Goal: Obtain resource: Obtain resource

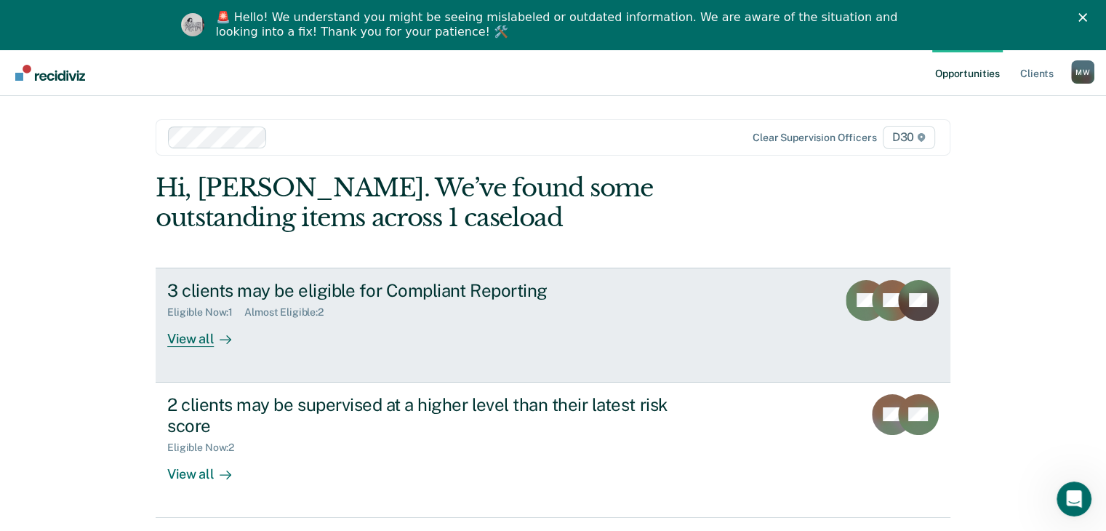
click at [528, 300] on div "Eligible Now : 1 Almost Eligible : 2" at bounding box center [422, 309] width 511 height 18
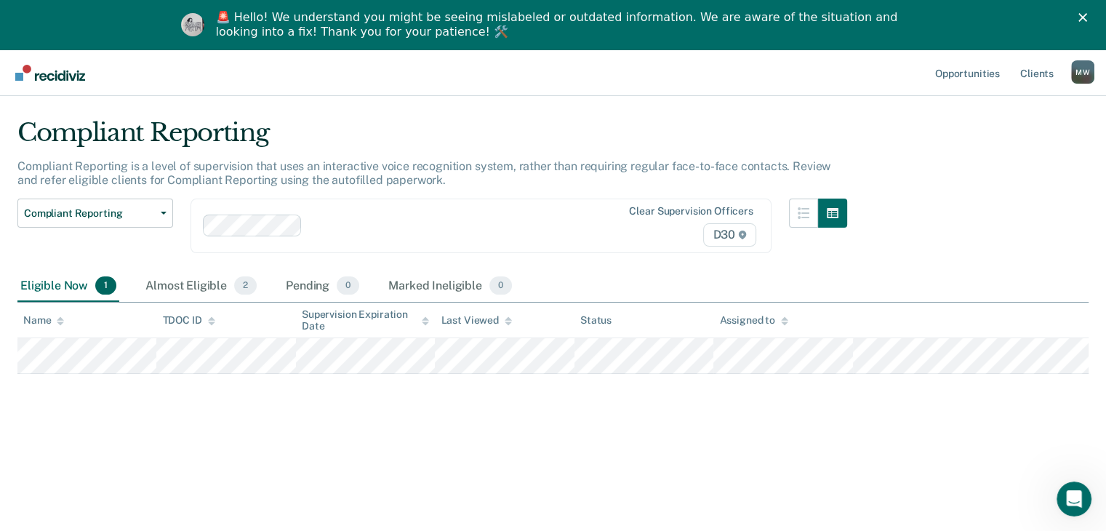
scroll to position [49, 0]
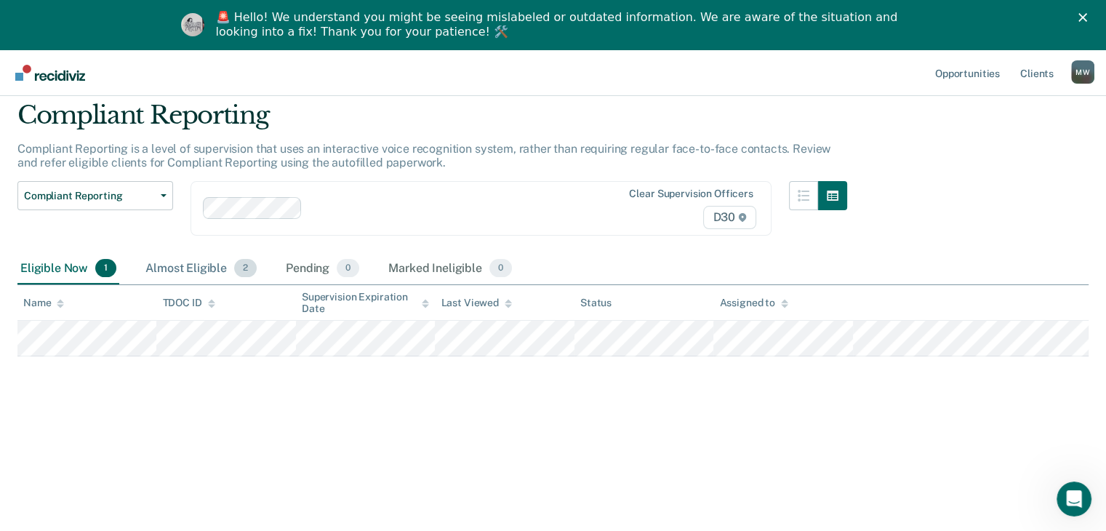
click at [194, 266] on div "Almost Eligible 2" at bounding box center [201, 269] width 117 height 32
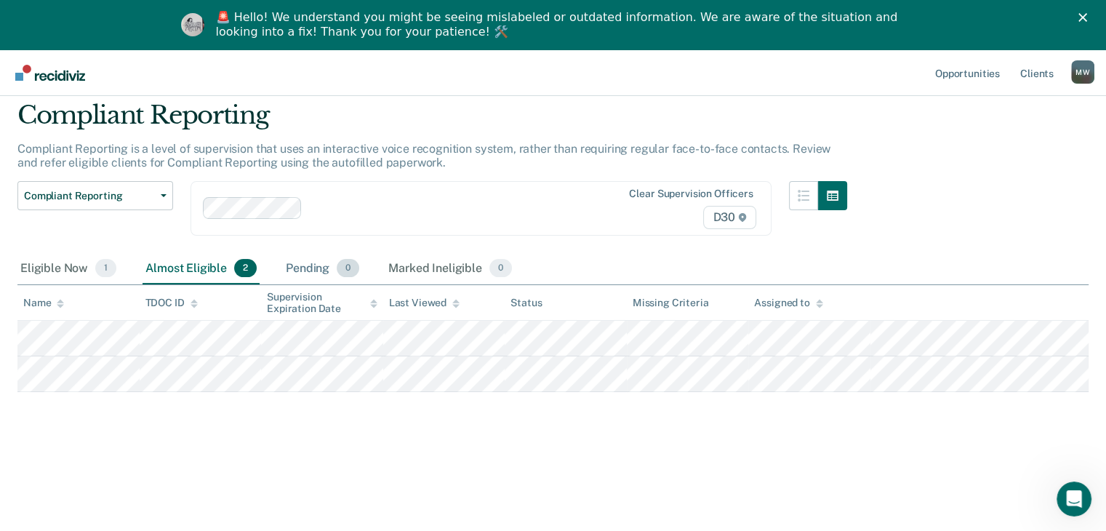
click at [307, 269] on div "Pending 0" at bounding box center [322, 269] width 79 height 32
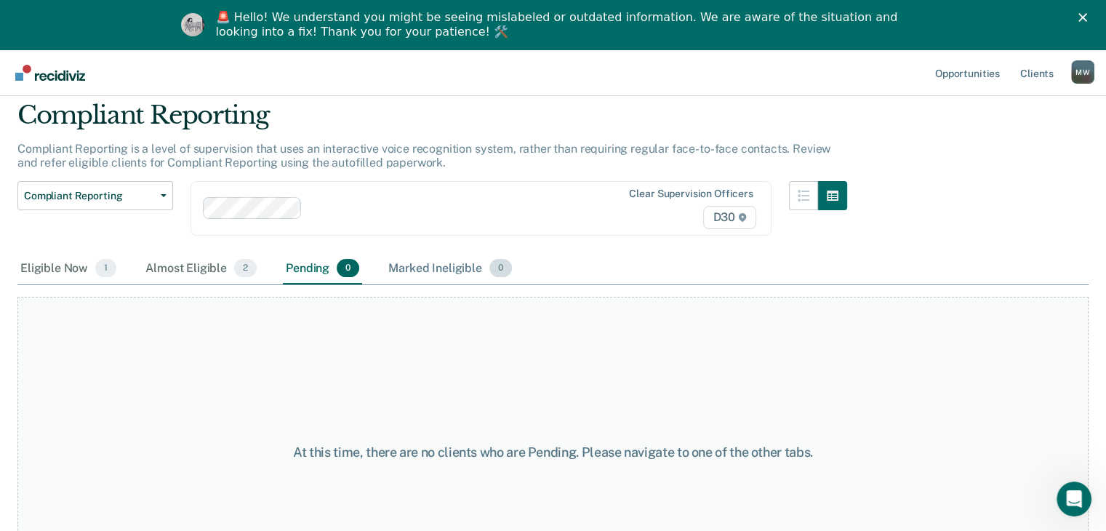
click at [436, 262] on div "Marked Ineligible 0" at bounding box center [450, 269] width 129 height 32
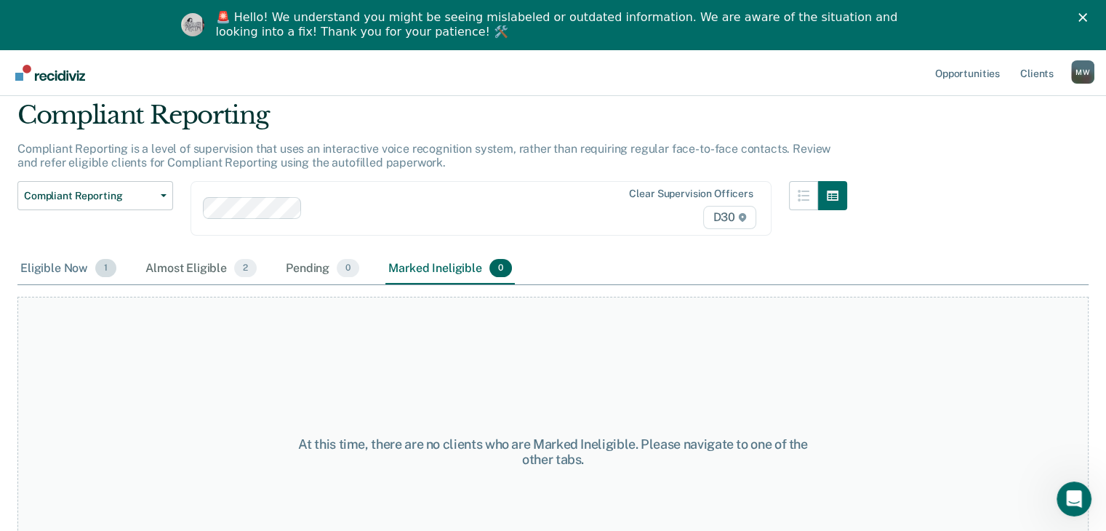
click at [31, 266] on div "Eligible Now 1" at bounding box center [68, 269] width 102 height 32
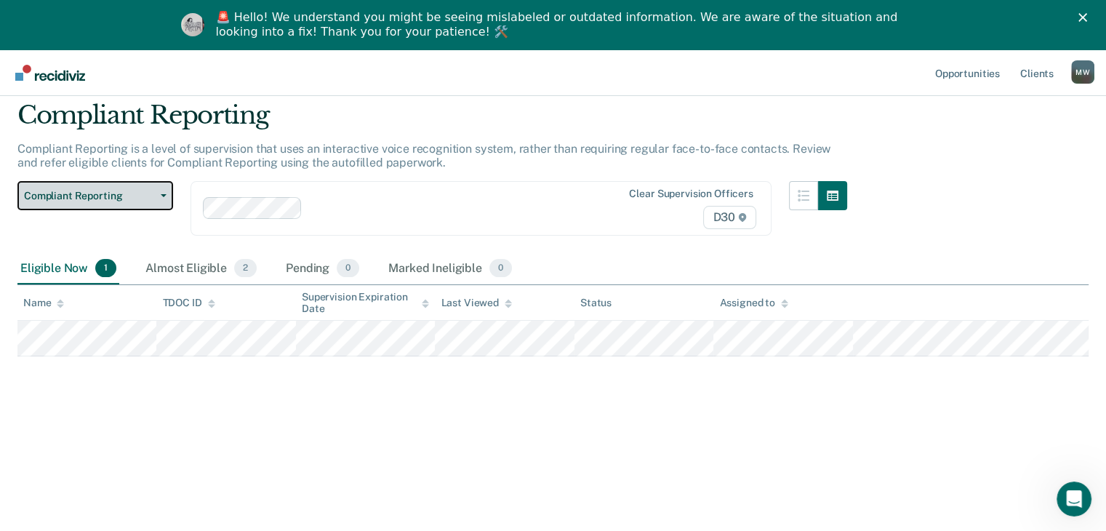
click at [156, 200] on button "Compliant Reporting" at bounding box center [95, 195] width 156 height 29
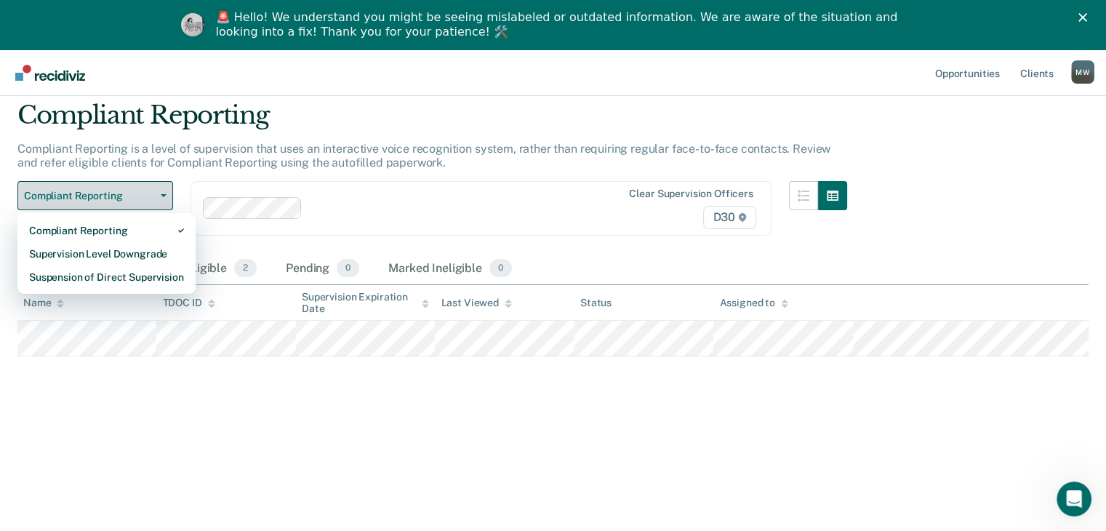
click at [156, 200] on button "Compliant Reporting" at bounding box center [95, 195] width 156 height 29
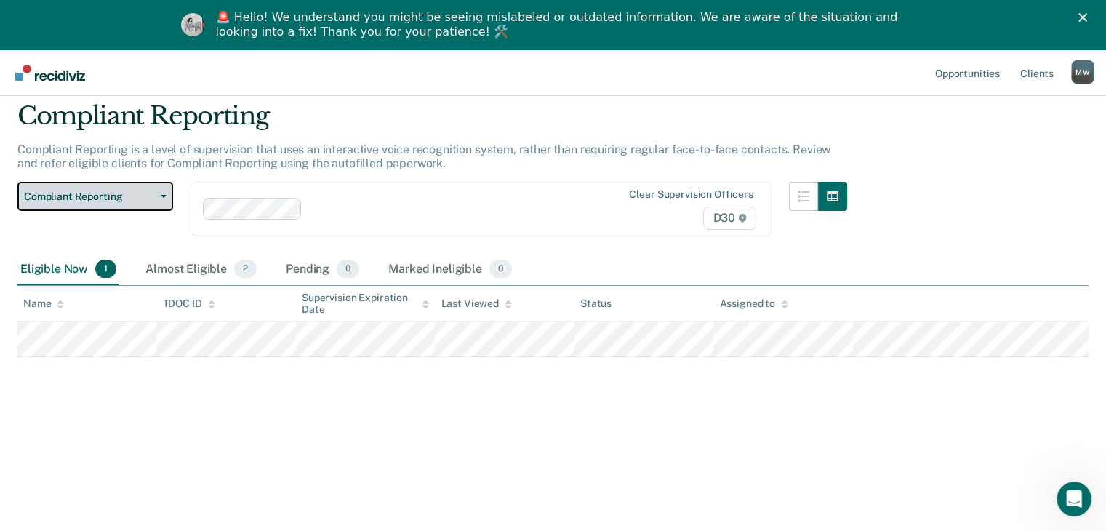
scroll to position [0, 0]
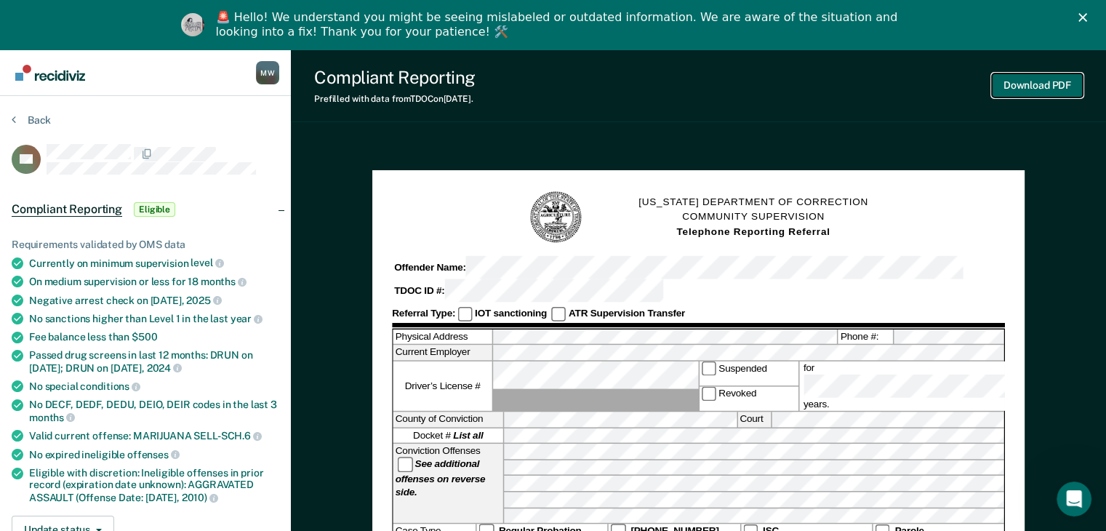
click at [1045, 87] on button "Download PDF" at bounding box center [1037, 85] width 91 height 24
